Goal: Transaction & Acquisition: Book appointment/travel/reservation

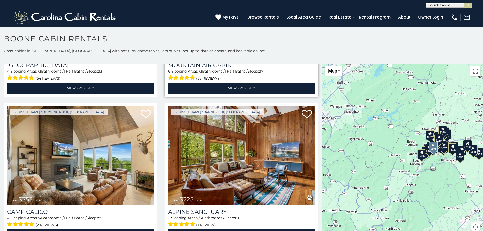
scroll to position [1900, 0]
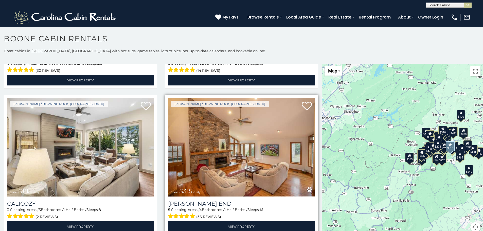
scroll to position [2465, 0]
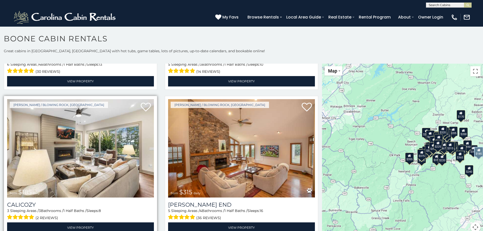
click at [81, 123] on img at bounding box center [80, 148] width 147 height 98
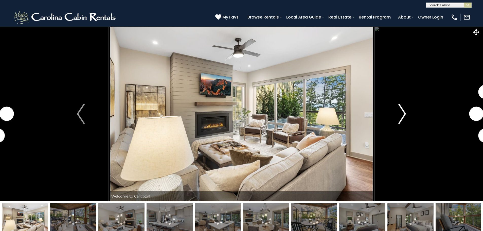
click at [401, 114] on img "Next" at bounding box center [402, 114] width 8 height 20
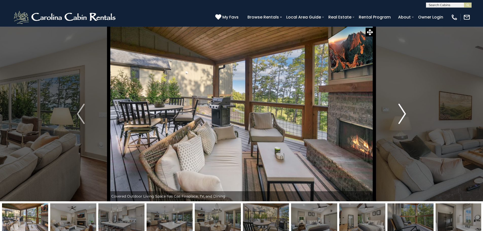
click at [401, 114] on img "Next" at bounding box center [402, 114] width 8 height 20
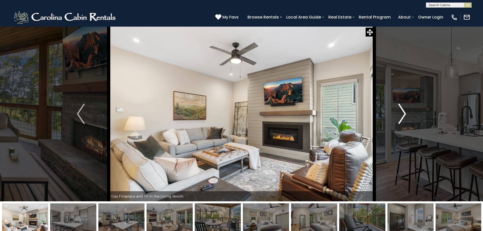
click at [401, 114] on img "Next" at bounding box center [402, 114] width 8 height 20
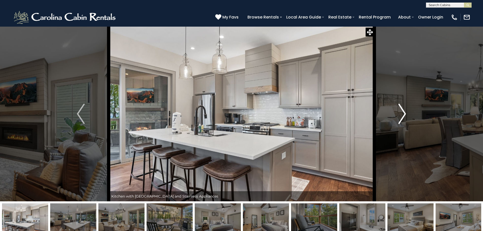
click at [401, 114] on img "Next" at bounding box center [402, 114] width 8 height 20
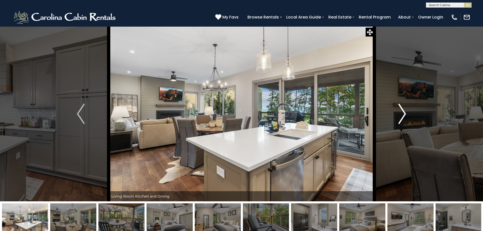
click at [401, 114] on img "Next" at bounding box center [402, 114] width 8 height 20
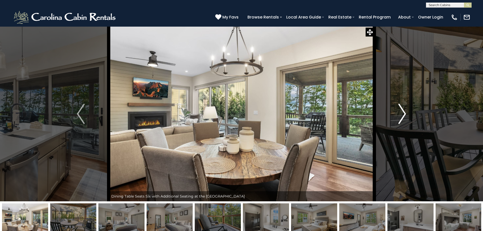
click at [401, 114] on img "Next" at bounding box center [402, 114] width 8 height 20
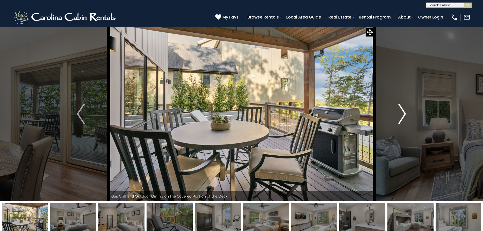
click at [401, 114] on img "Next" at bounding box center [402, 114] width 8 height 20
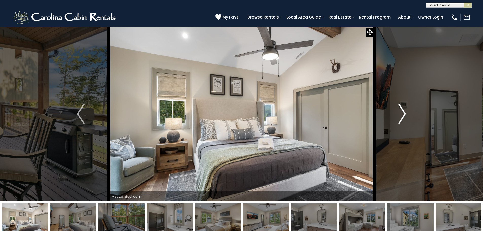
click at [401, 114] on img "Next" at bounding box center [402, 114] width 8 height 20
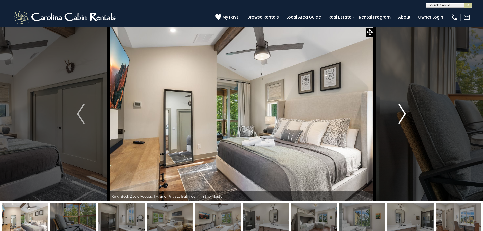
click at [401, 114] on img "Next" at bounding box center [402, 114] width 8 height 20
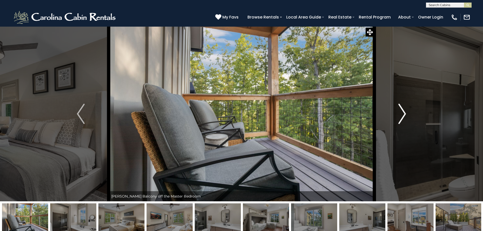
click at [401, 114] on img "Next" at bounding box center [402, 114] width 8 height 20
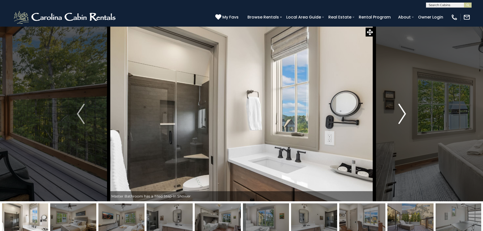
click at [401, 114] on img "Next" at bounding box center [402, 114] width 8 height 20
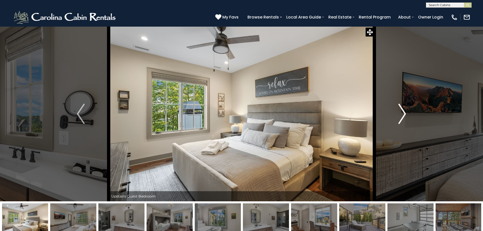
click at [401, 114] on img "Next" at bounding box center [402, 114] width 8 height 20
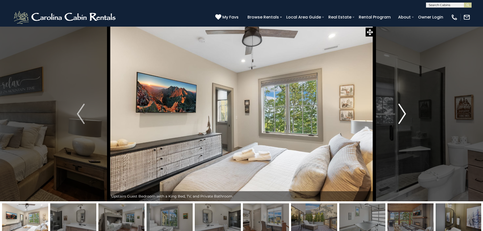
click at [401, 114] on img "Next" at bounding box center [402, 114] width 8 height 20
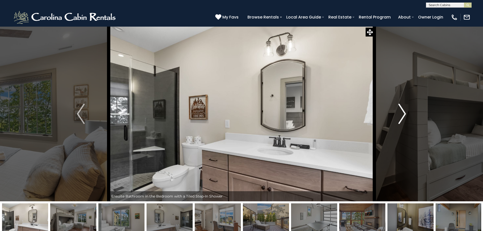
click at [401, 114] on img "Next" at bounding box center [402, 114] width 8 height 20
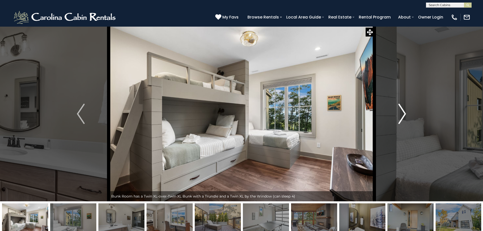
click at [401, 114] on img "Next" at bounding box center [402, 114] width 8 height 20
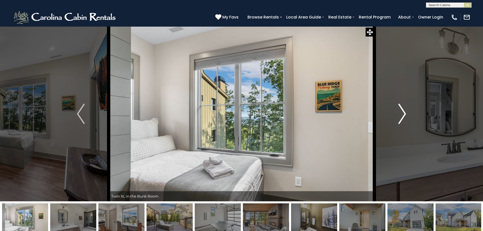
click at [401, 114] on img "Next" at bounding box center [402, 114] width 8 height 20
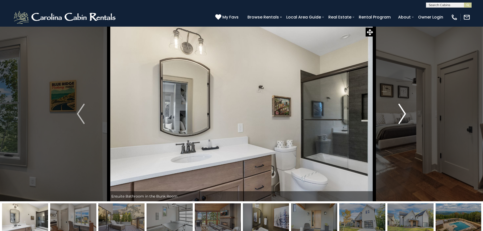
click at [401, 114] on img "Next" at bounding box center [402, 114] width 8 height 20
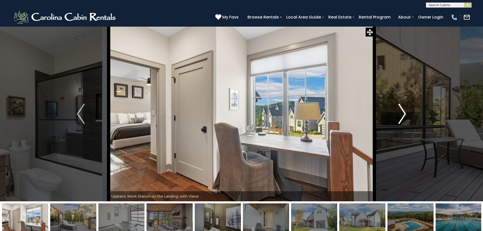
click at [401, 114] on img "Next" at bounding box center [402, 114] width 8 height 20
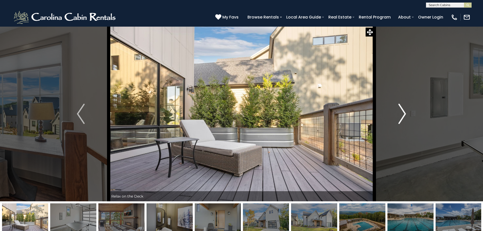
click at [401, 114] on img "Next" at bounding box center [402, 114] width 8 height 20
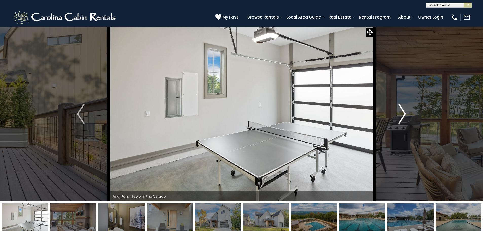
click at [402, 116] on img "Next" at bounding box center [402, 114] width 8 height 20
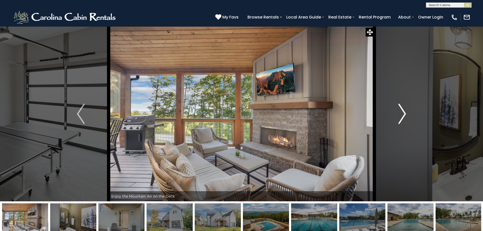
click at [402, 116] on img "Next" at bounding box center [402, 114] width 8 height 20
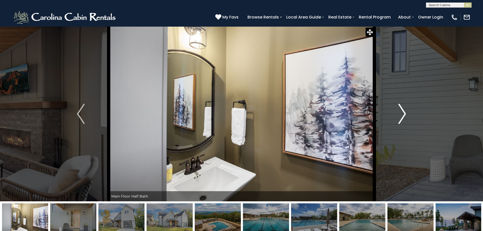
click at [402, 116] on img "Next" at bounding box center [402, 114] width 8 height 20
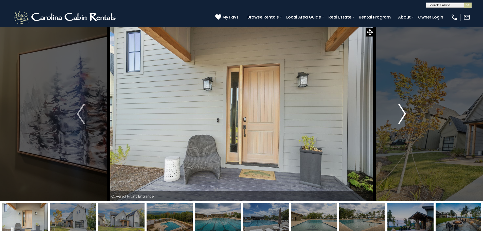
click at [402, 116] on img "Next" at bounding box center [402, 114] width 8 height 20
